Goal: Information Seeking & Learning: Learn about a topic

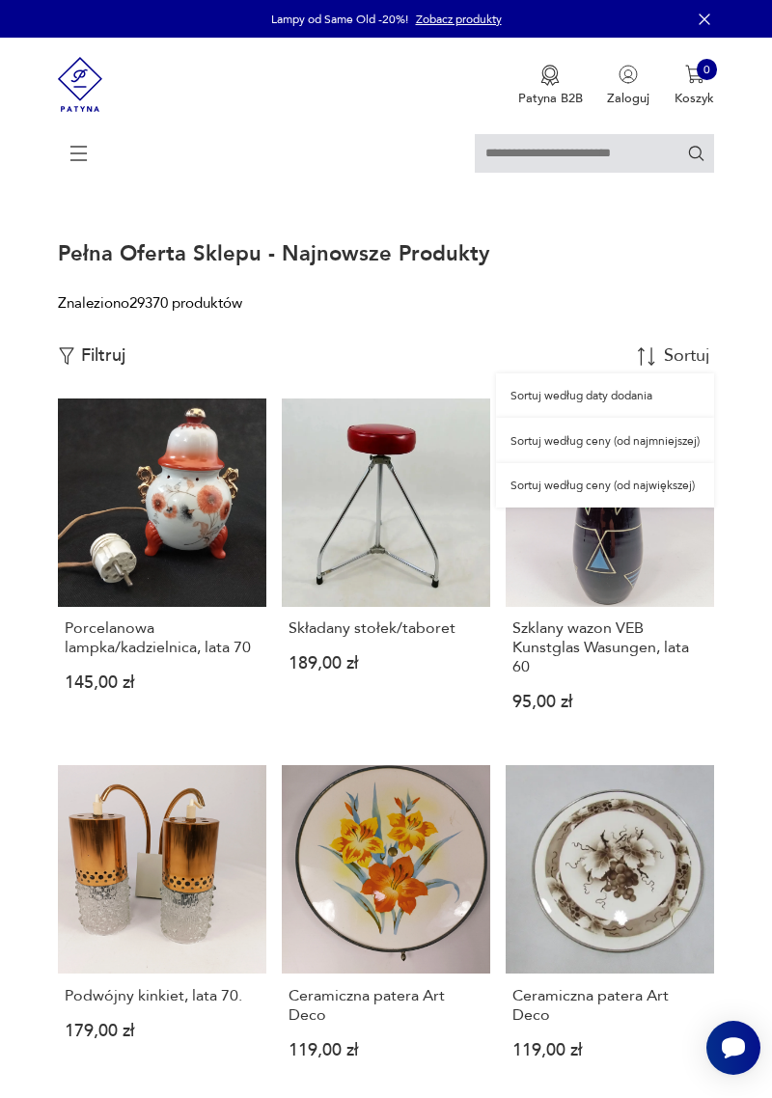
click at [99, 362] on p "Filtruj" at bounding box center [103, 355] width 44 height 21
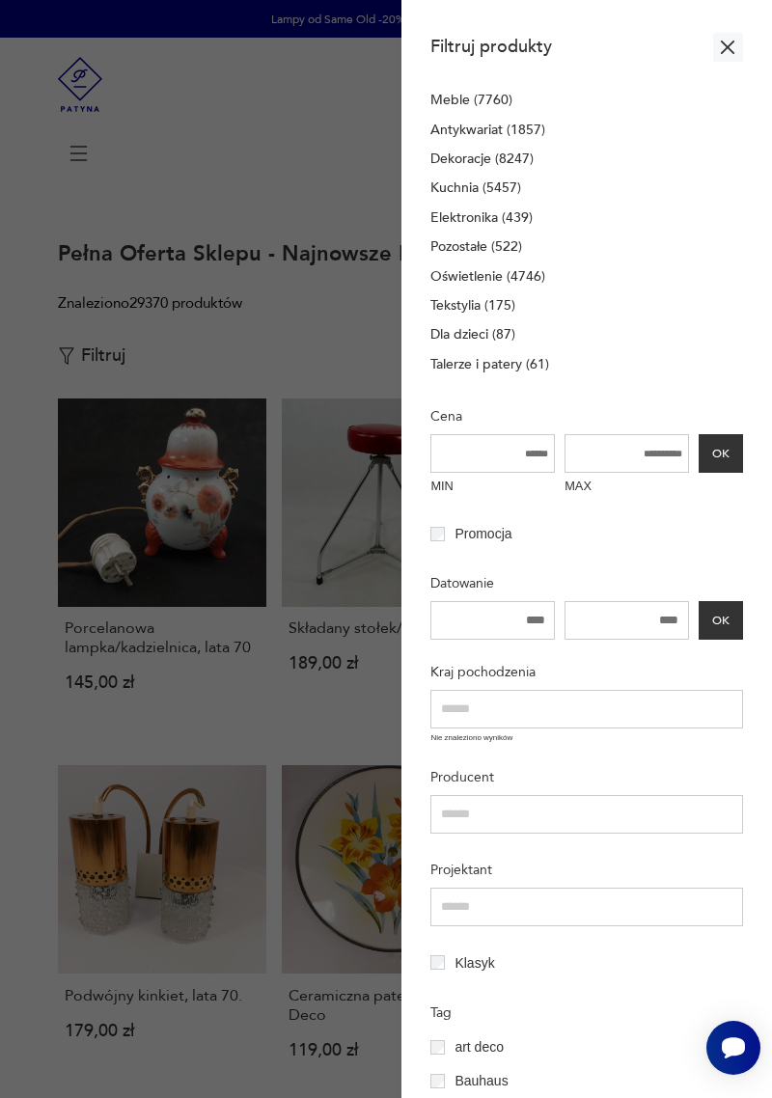
click at [529, 373] on p "Talerze i patery (61)" at bounding box center [489, 364] width 119 height 21
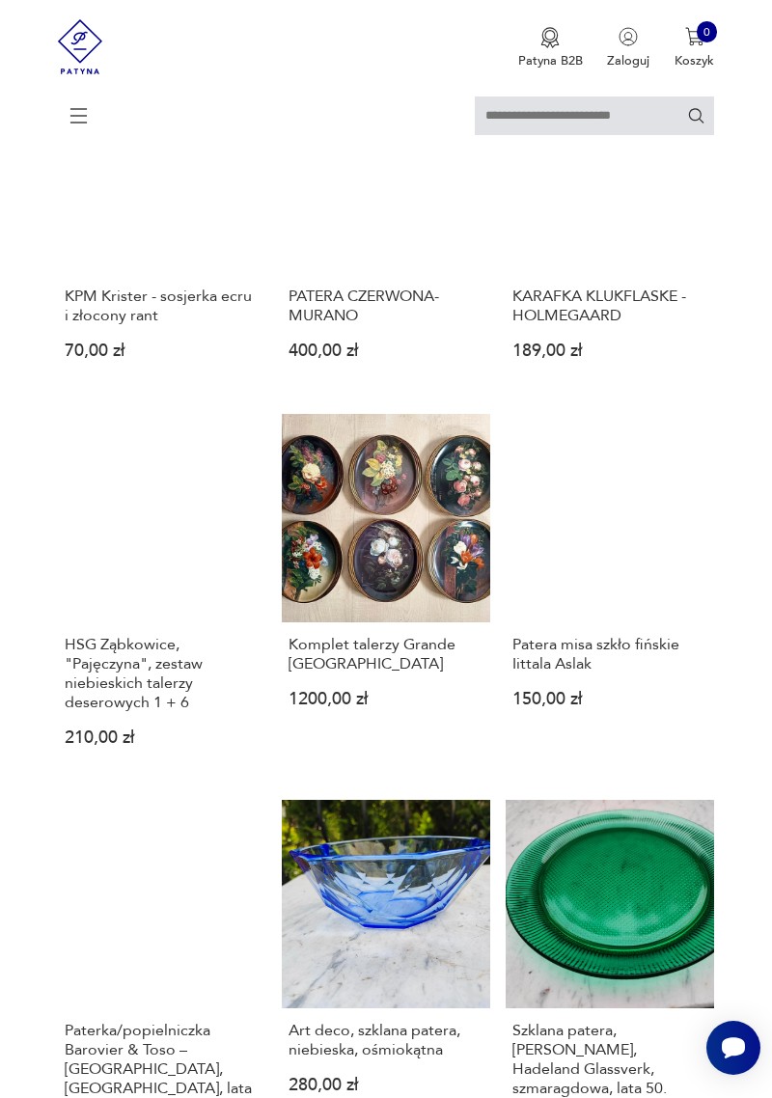
scroll to position [247, 0]
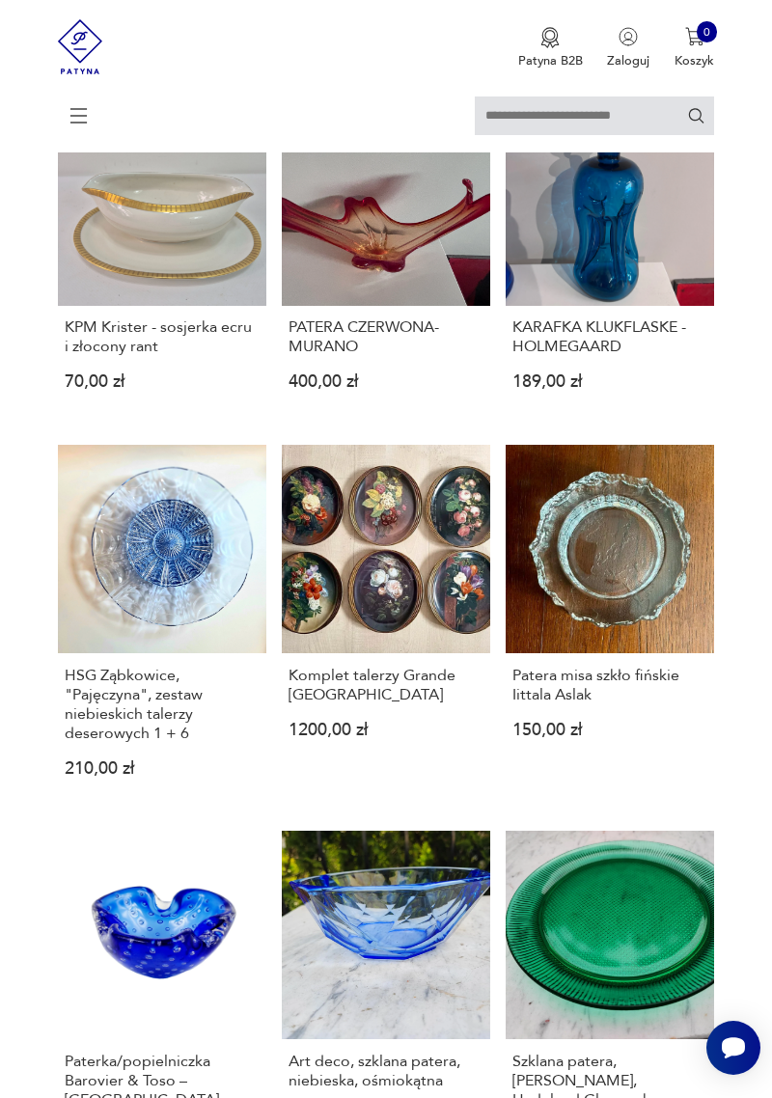
click at [149, 574] on link "HSG Ząbkowice, "Pajęczyna", zestaw niebieskich talerzy deserowych 1 + 6 210,00 …" at bounding box center [162, 626] width 208 height 362
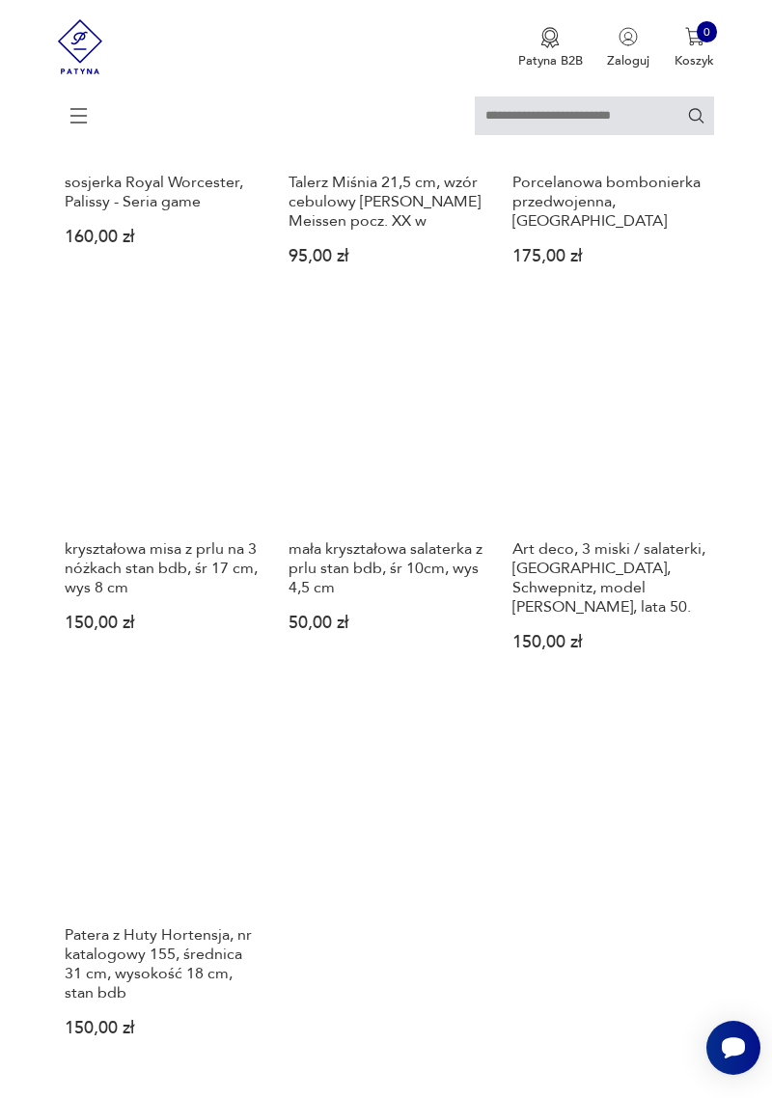
scroll to position [1536, 0]
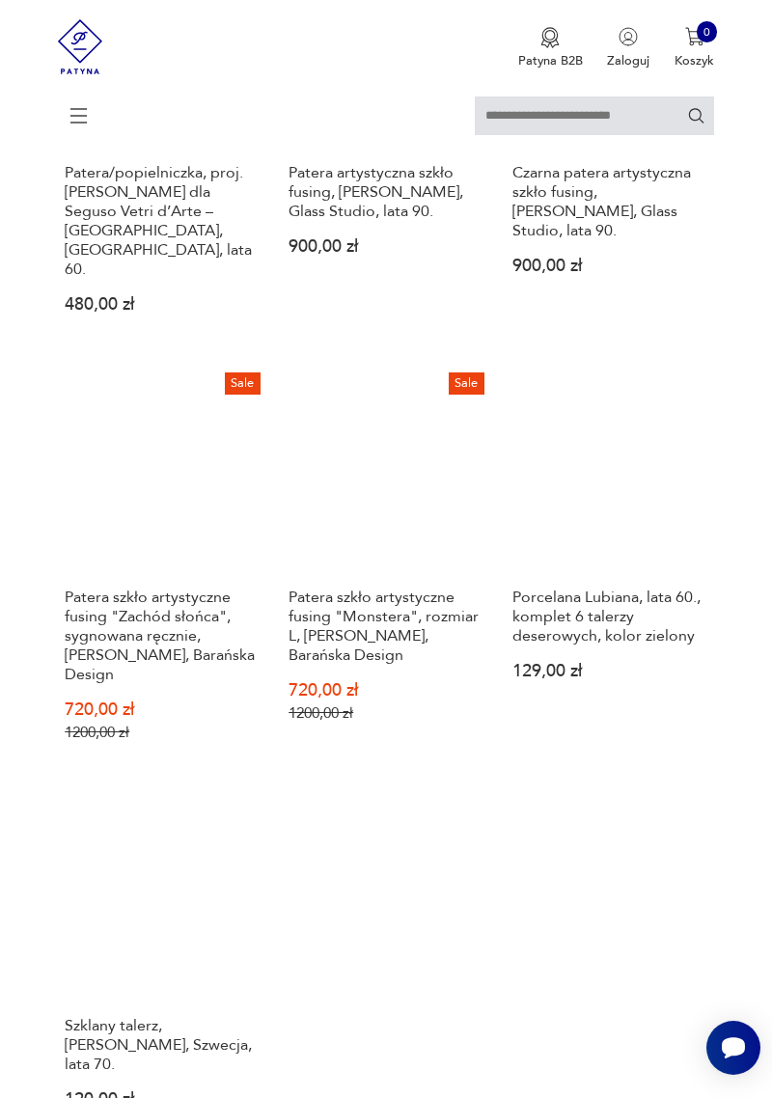
scroll to position [1588, 0]
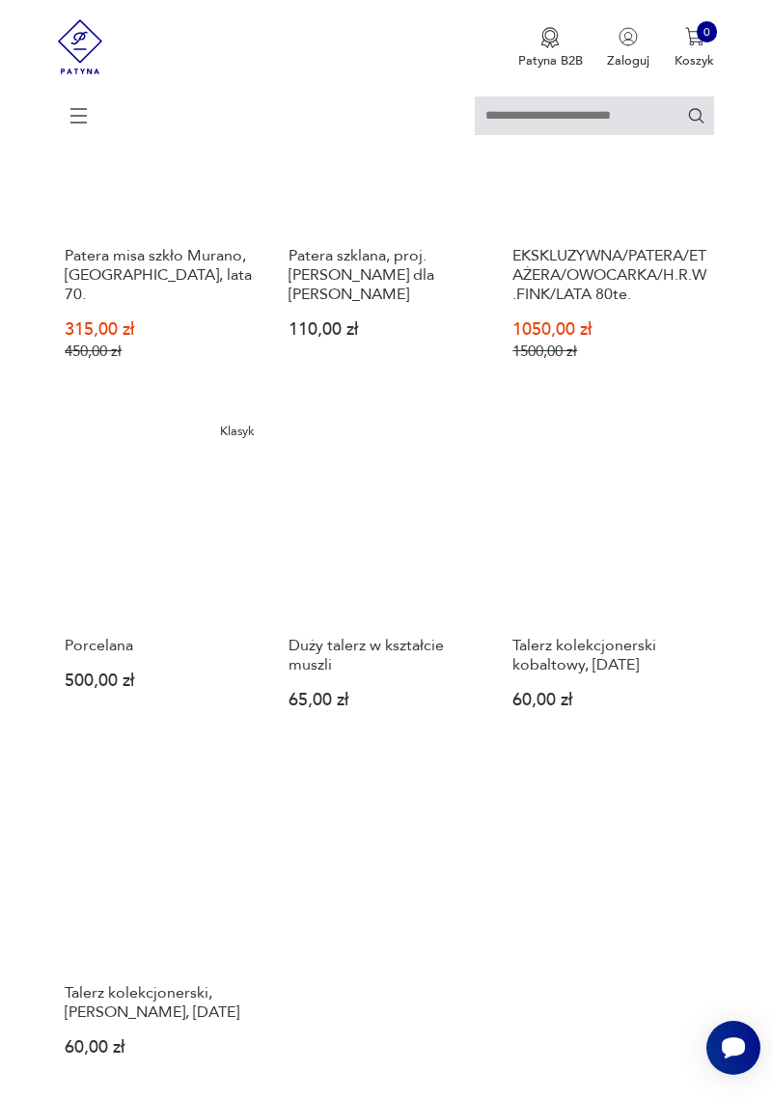
scroll to position [1557, 0]
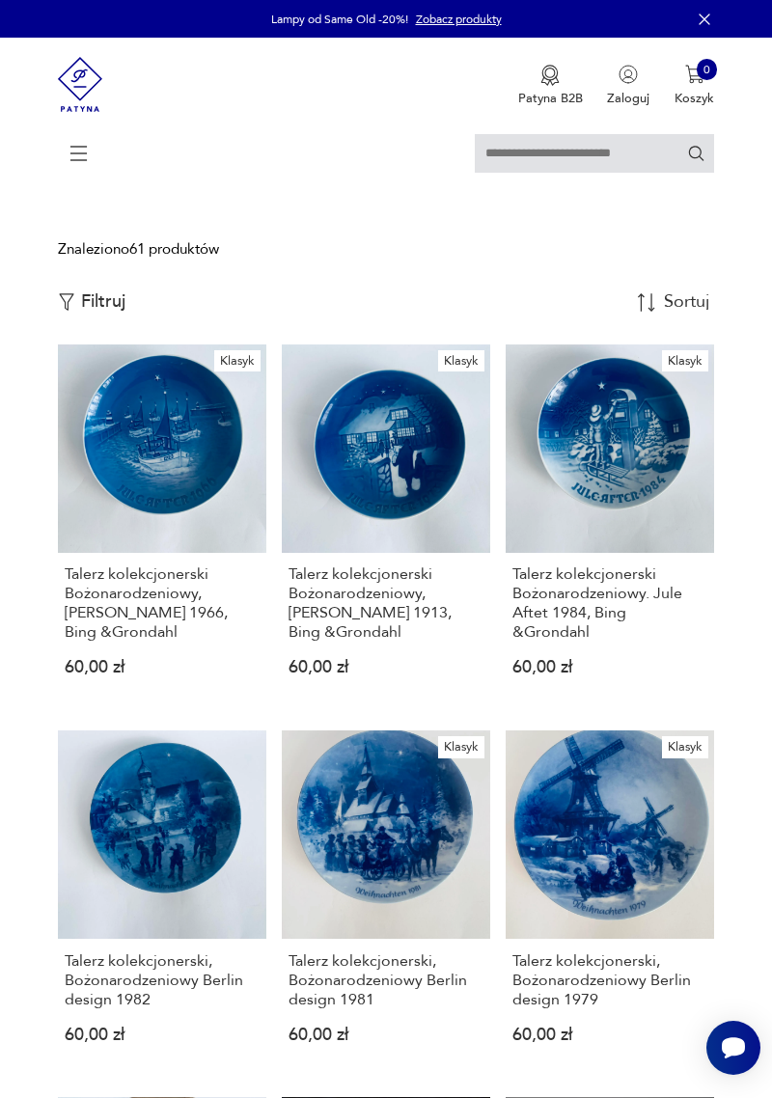
click at [104, 298] on p "Filtruj" at bounding box center [103, 301] width 44 height 21
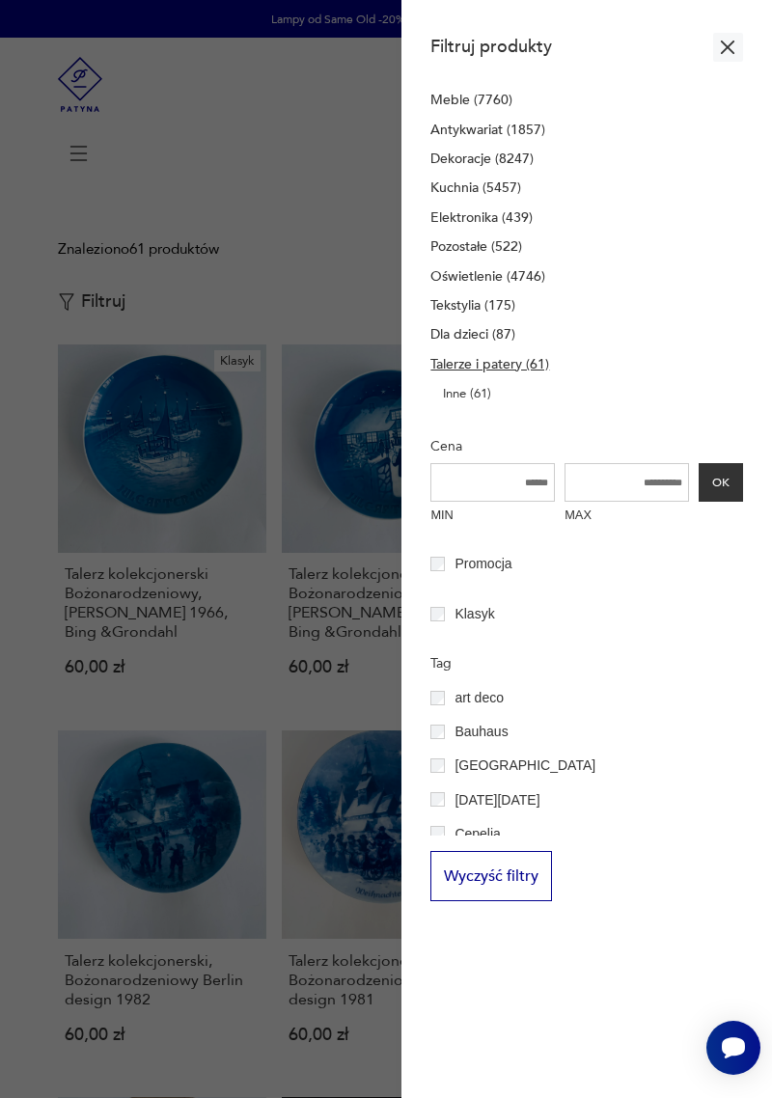
click at [523, 166] on p "Dekoracje (8247)" at bounding box center [481, 159] width 103 height 21
click at [502, 165] on p "Dekoracje (8247)" at bounding box center [481, 159] width 103 height 21
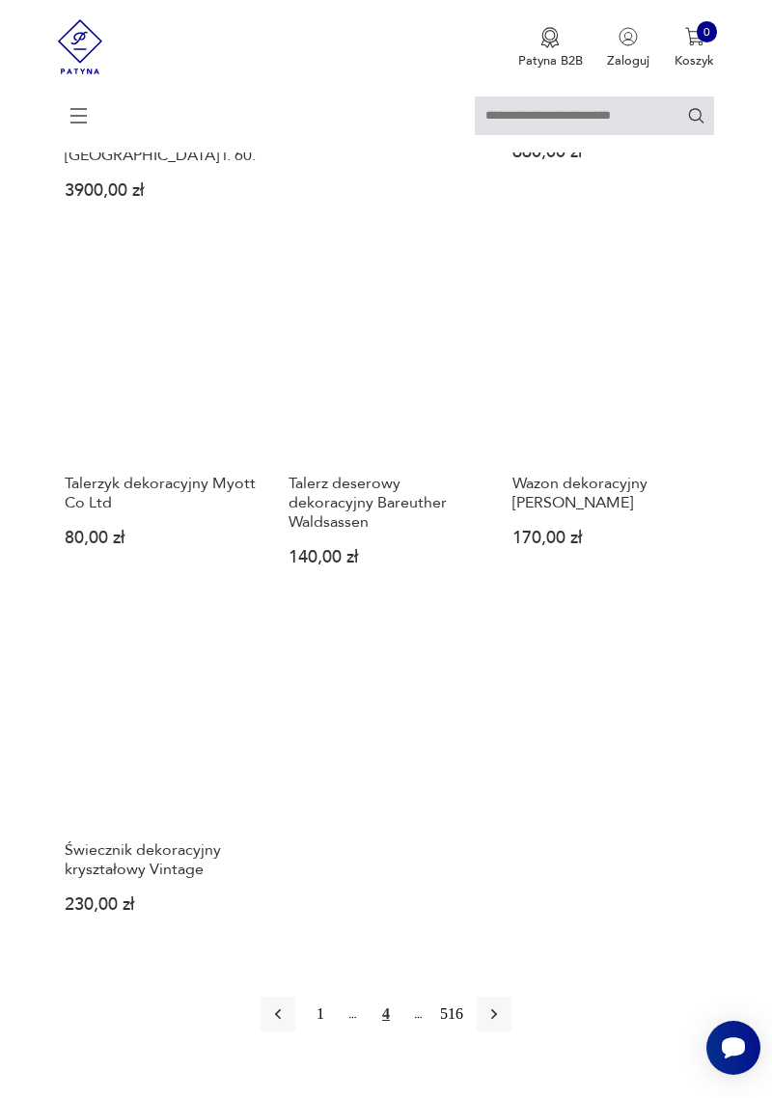
scroll to position [1916, 0]
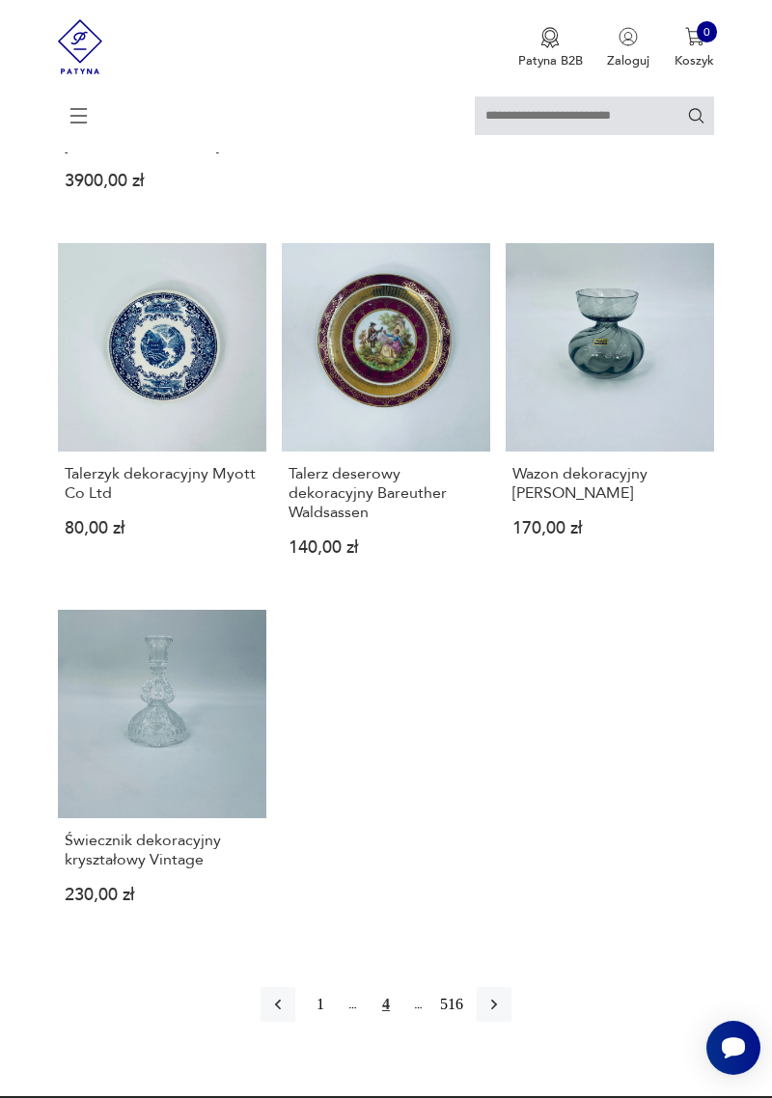
click at [496, 994] on icon "button" at bounding box center [493, 1003] width 19 height 19
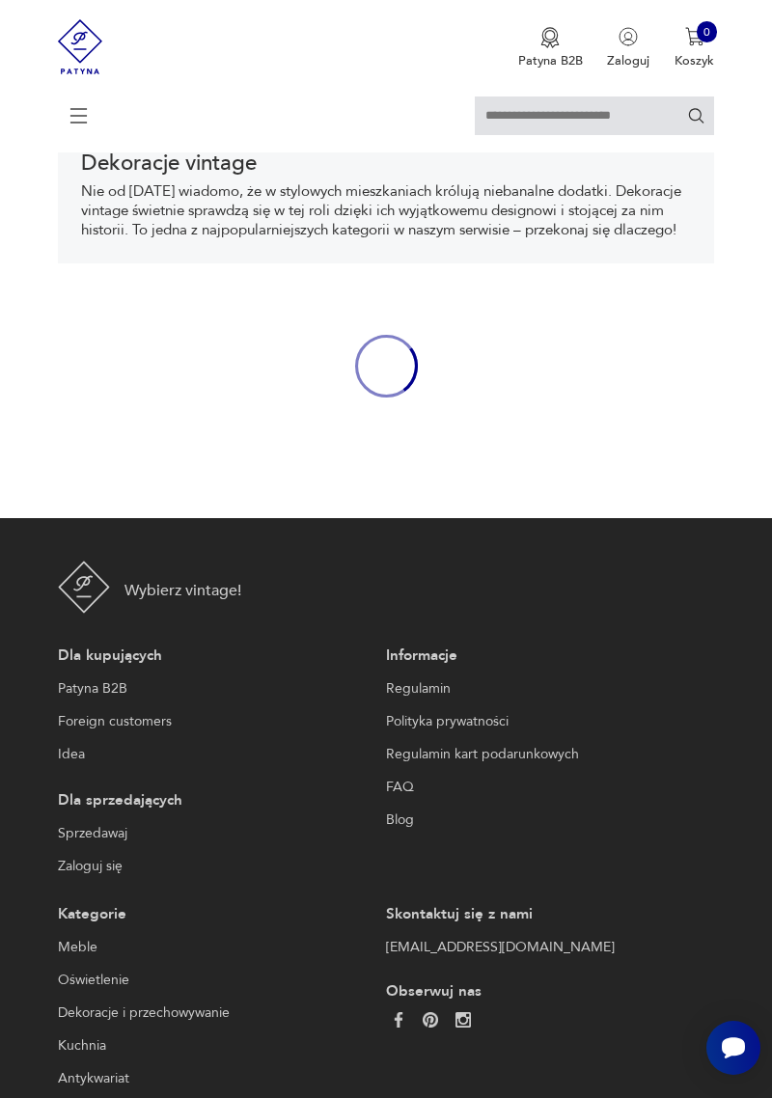
scroll to position [316, 0]
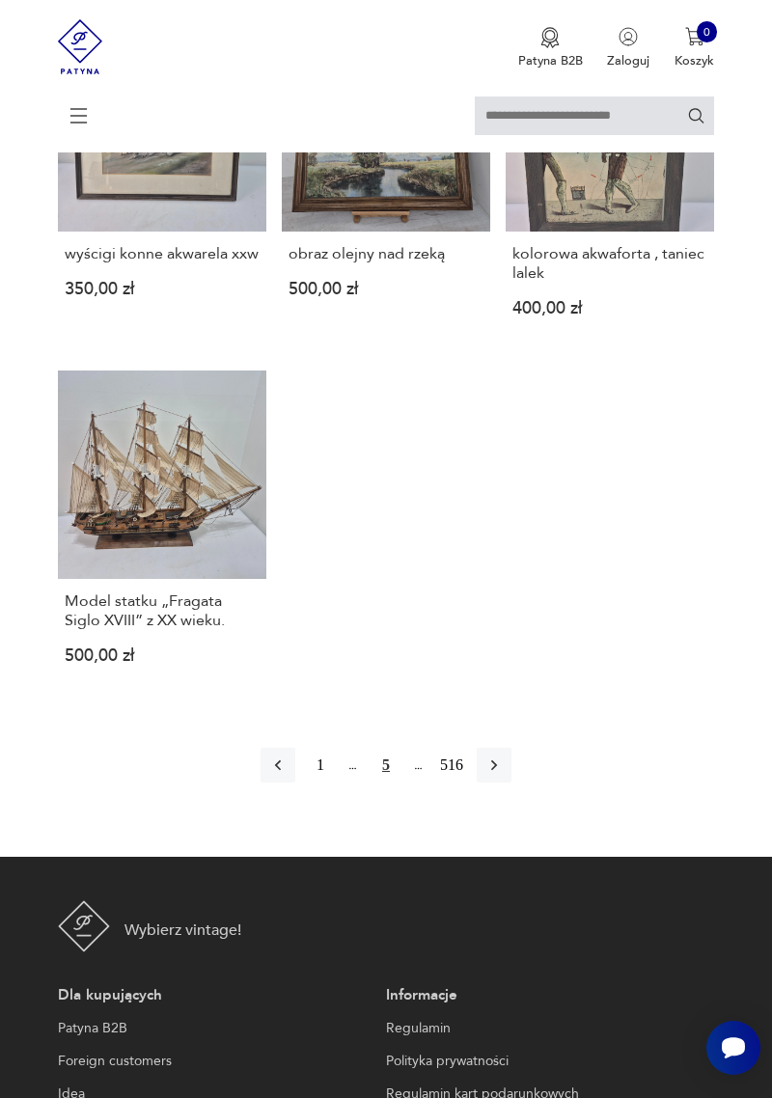
click at [502, 755] on icon "button" at bounding box center [493, 764] width 19 height 19
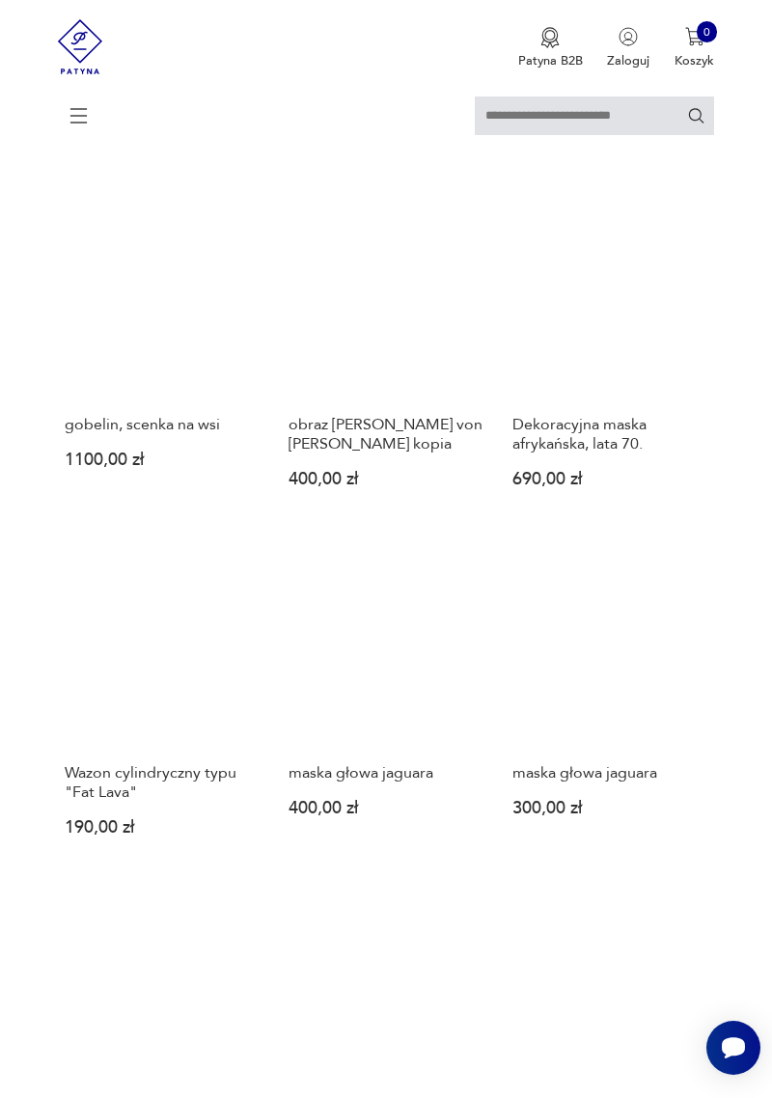
scroll to position [1260, 0]
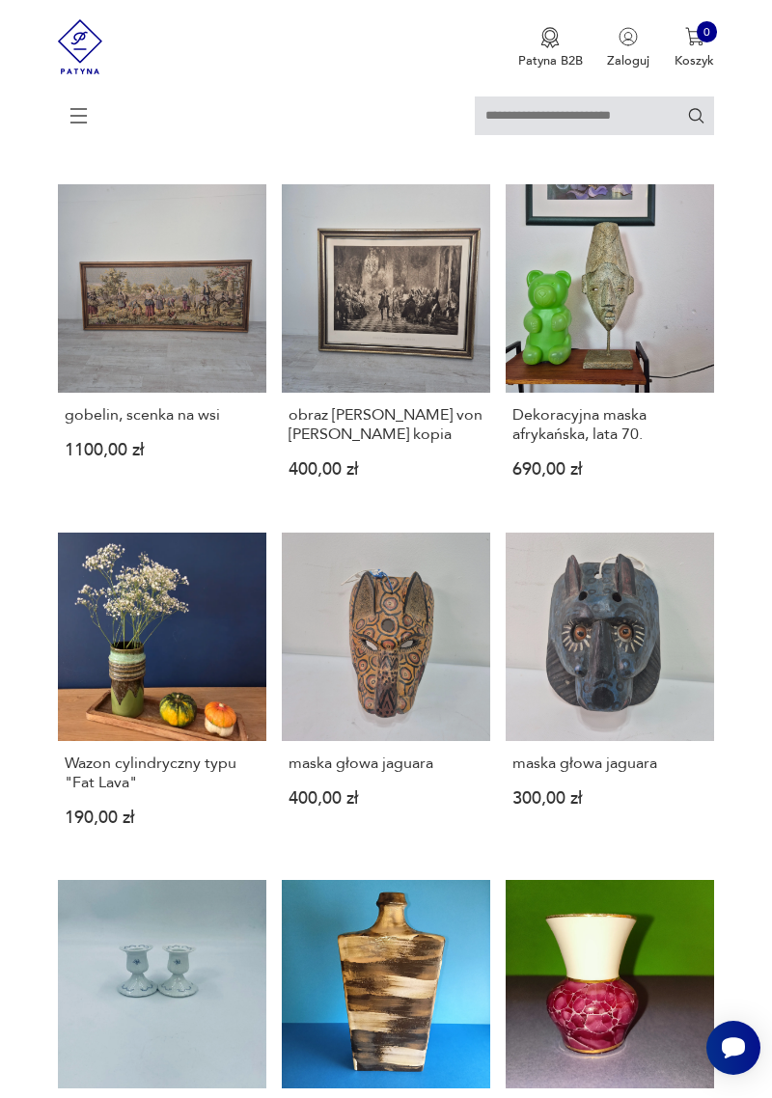
click at [0, 436] on section "Filtruj produkty Cena MIN MAX OK Promocja Datowanie OK Kraj pochodzenia Stan pr…" at bounding box center [386, 568] width 772 height 2444
